Goal: Check status: Check status

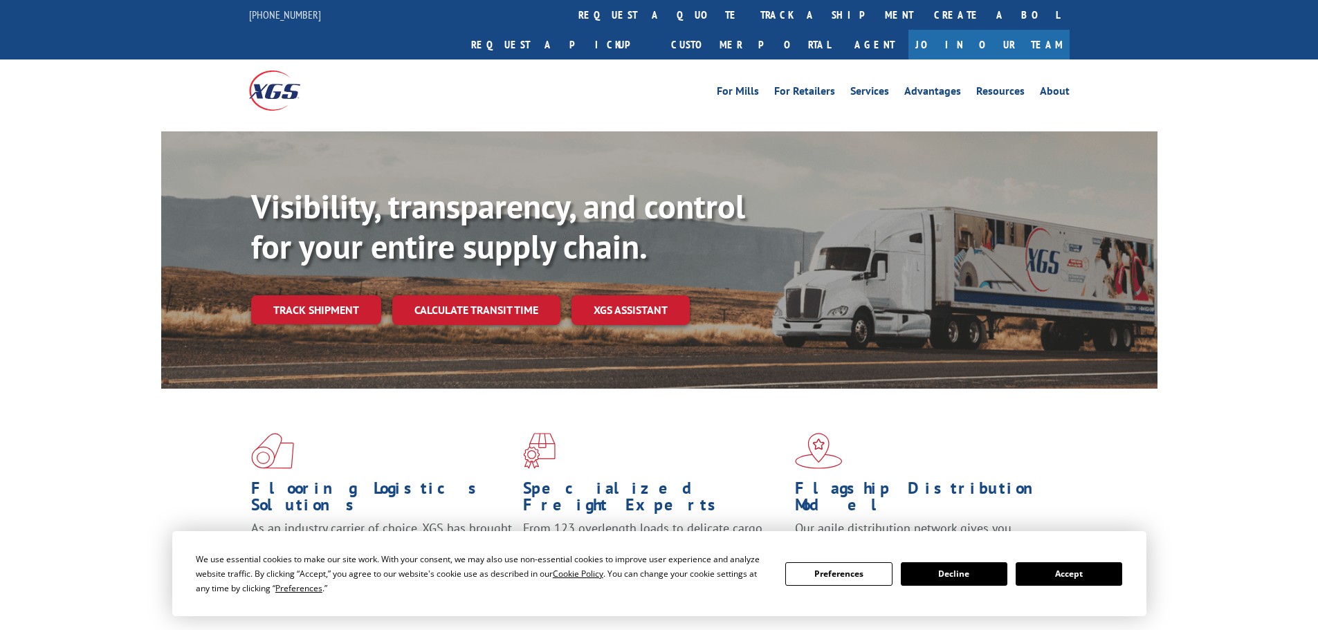
drag, startPoint x: 611, startPoint y: 10, endPoint x: 603, endPoint y: 59, distance: 49.8
click at [750, 10] on link "track a shipment" at bounding box center [837, 15] width 174 height 30
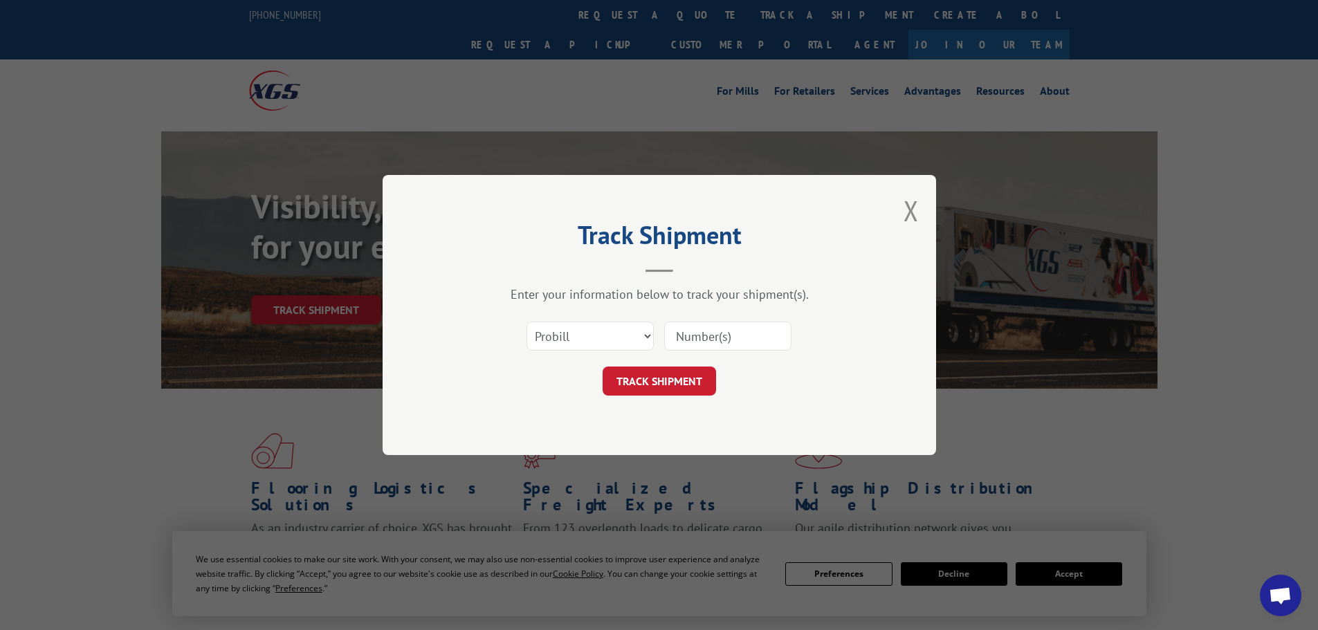
paste input "15472363"
type input "15472363"
click at [698, 382] on button "TRACK SHIPMENT" at bounding box center [659, 381] width 113 height 29
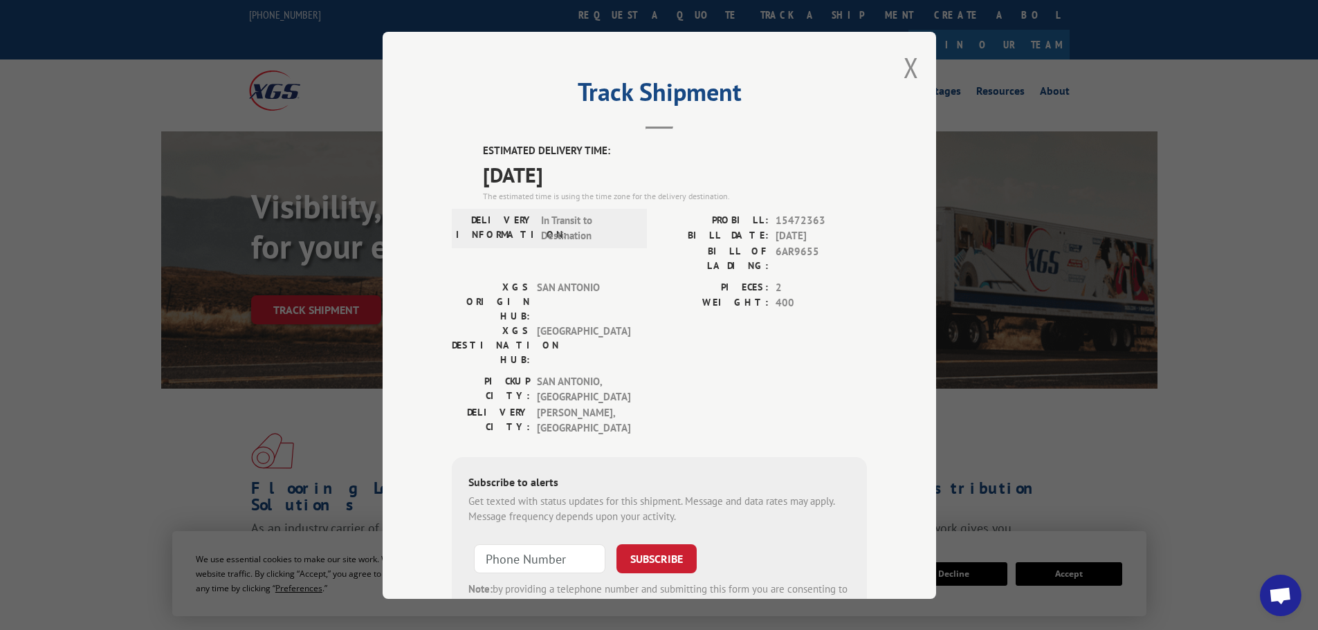
drag, startPoint x: 903, startPoint y: 67, endPoint x: 725, endPoint y: 84, distance: 179.4
click at [904, 67] on button "Close modal" at bounding box center [911, 67] width 15 height 37
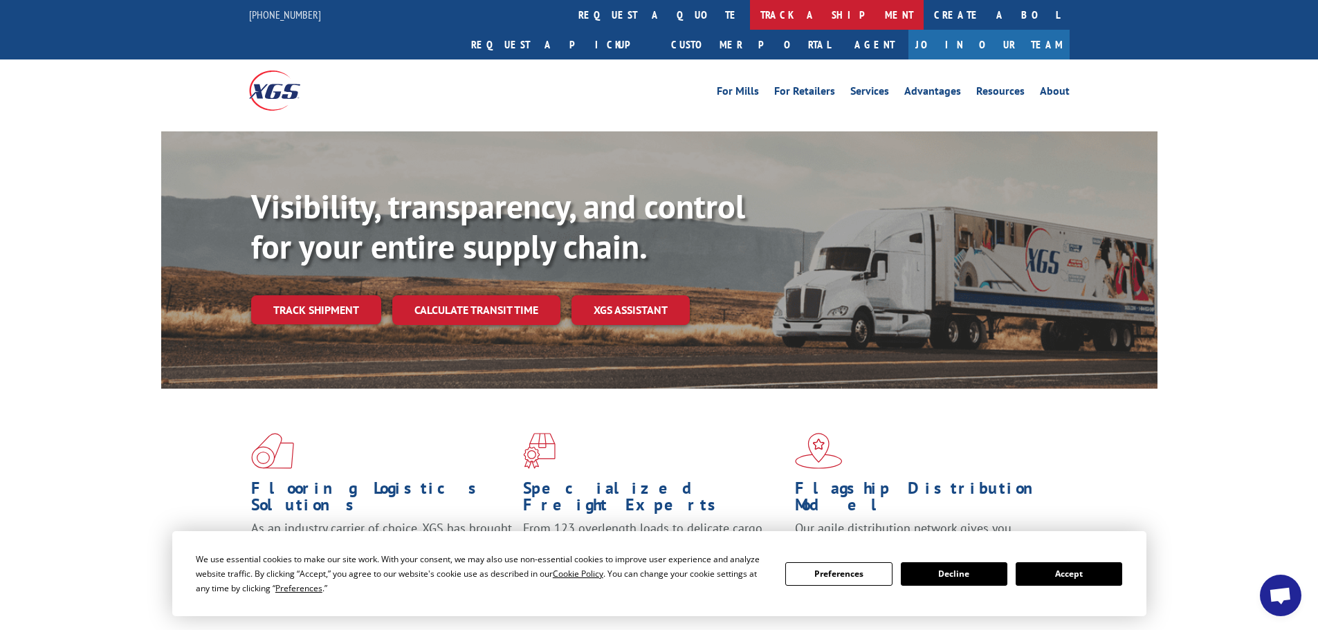
click at [750, 15] on link "track a shipment" at bounding box center [837, 15] width 174 height 30
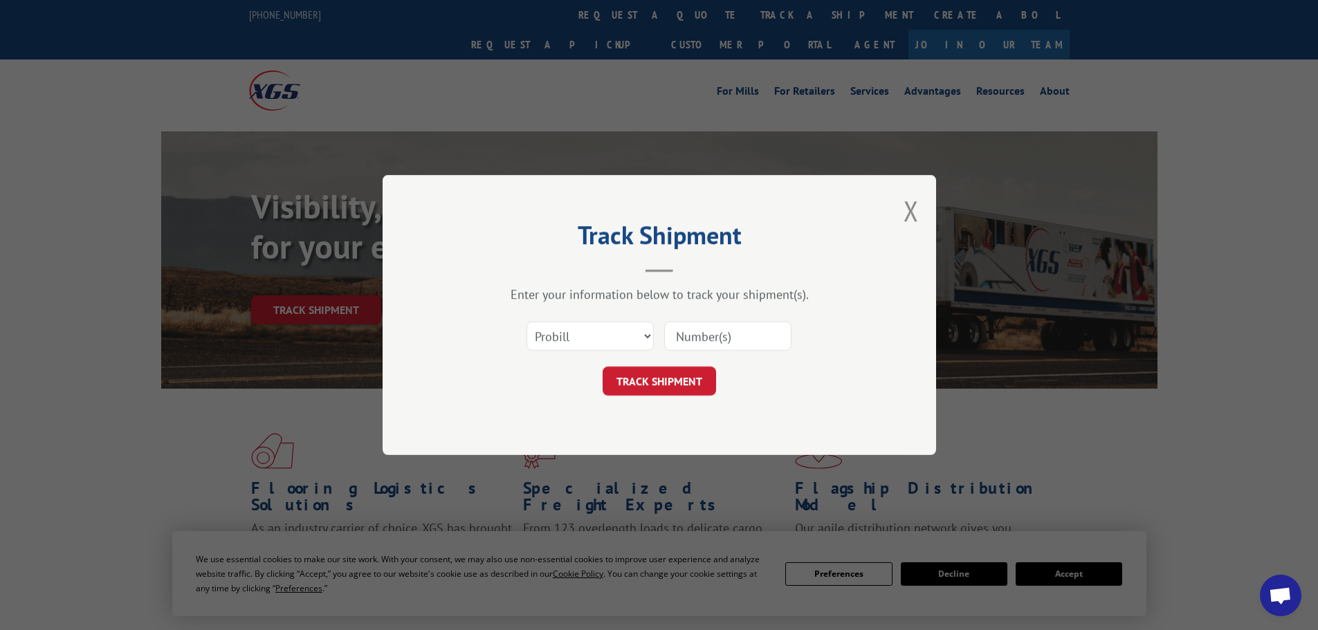
paste input "15472349"
type input "15472349"
click at [686, 379] on button "TRACK SHIPMENT" at bounding box center [659, 381] width 113 height 29
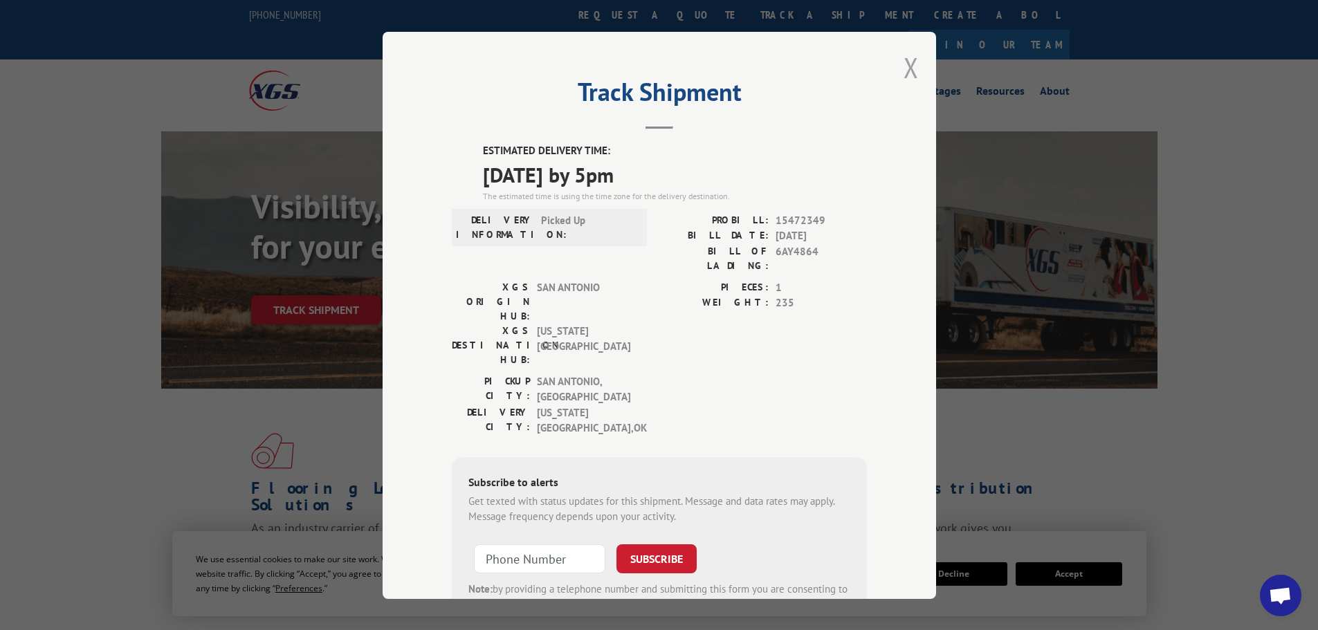
click at [904, 66] on button "Close modal" at bounding box center [911, 67] width 15 height 37
